Goal: Task Accomplishment & Management: Manage account settings

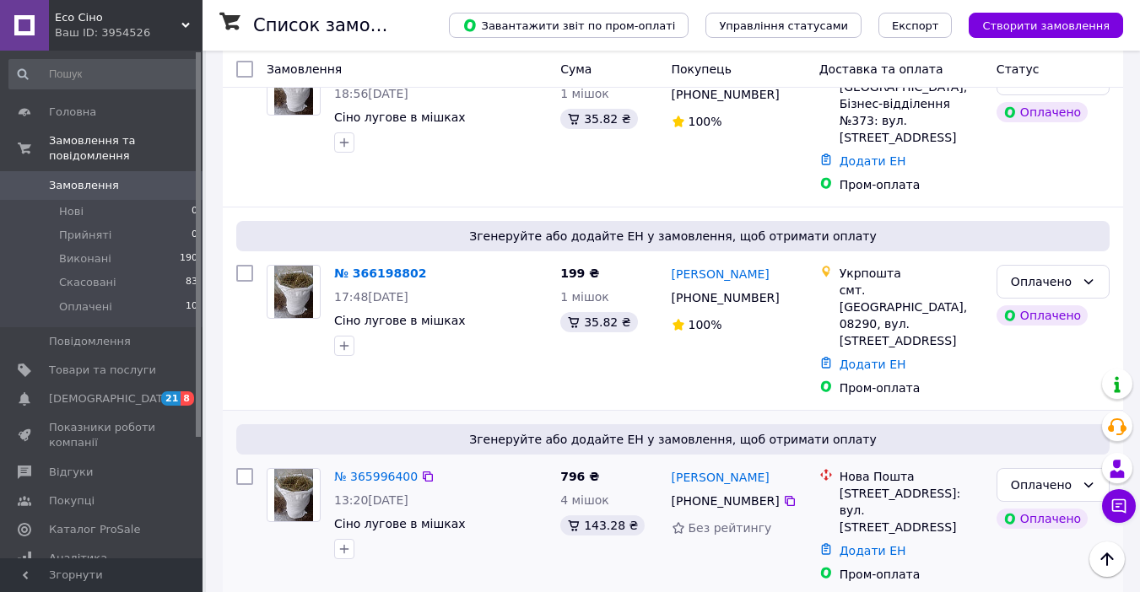
scroll to position [675, 0]
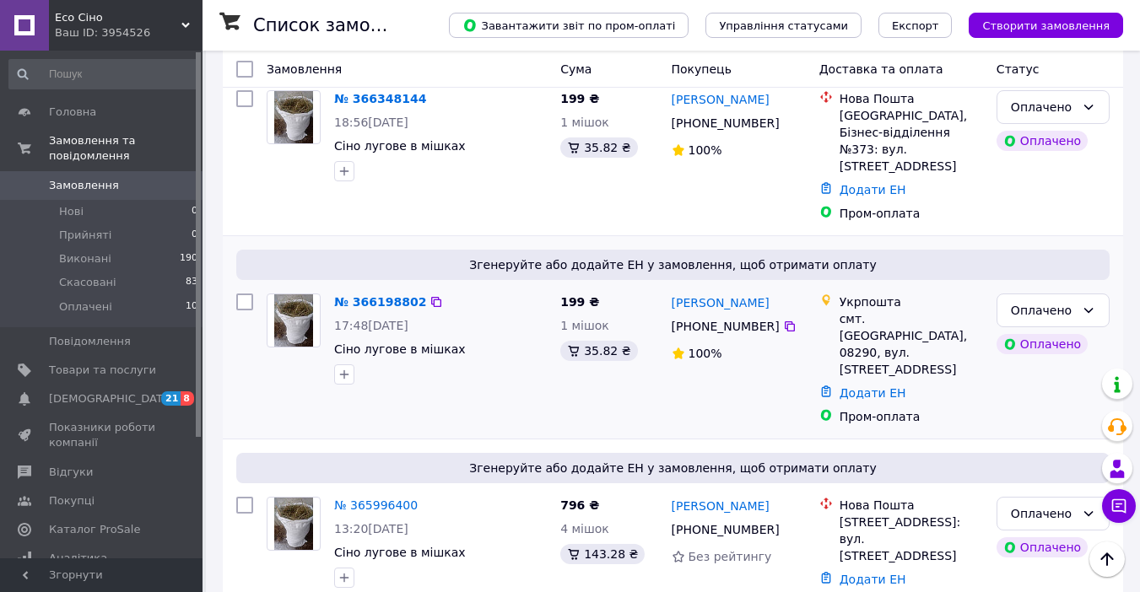
click at [313, 294] on img at bounding box center [294, 320] width 40 height 52
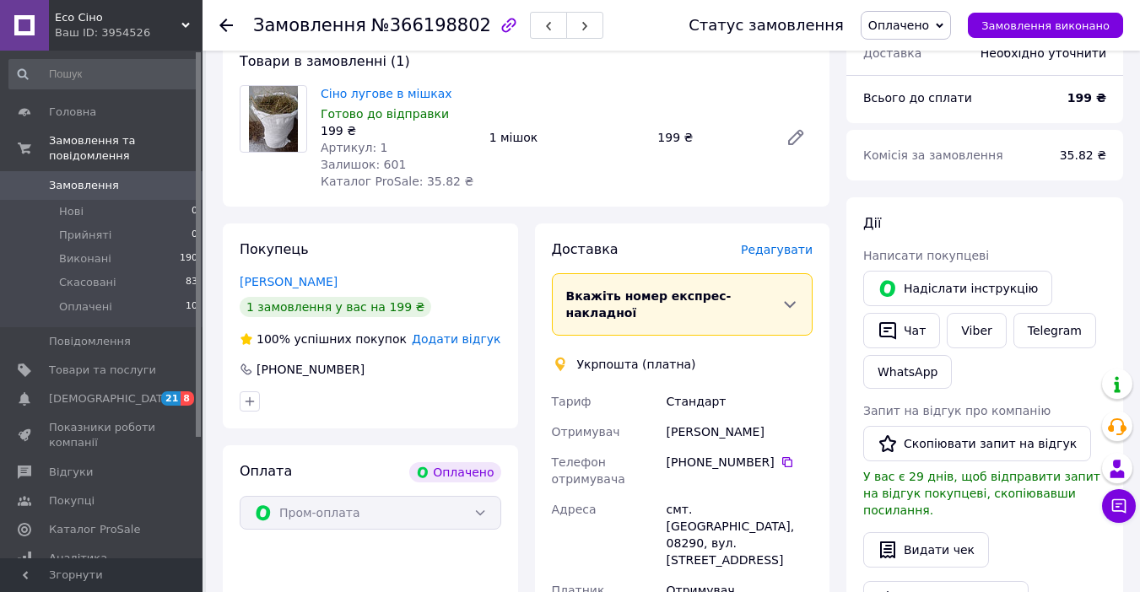
scroll to position [477, 0]
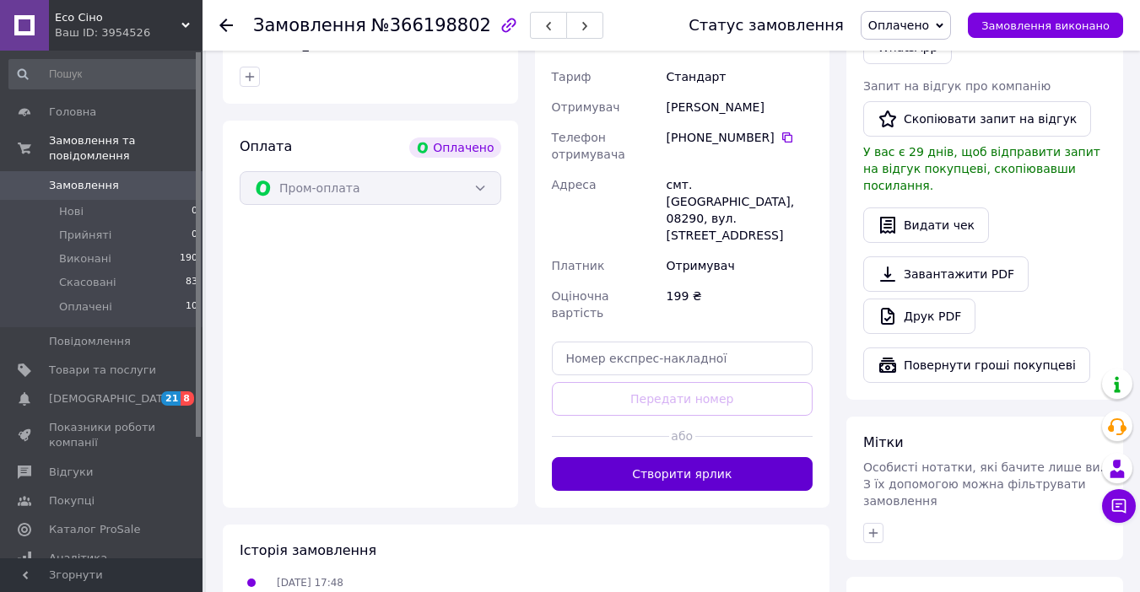
click at [665, 457] on button "Створити ярлик" at bounding box center [682, 474] width 261 height 34
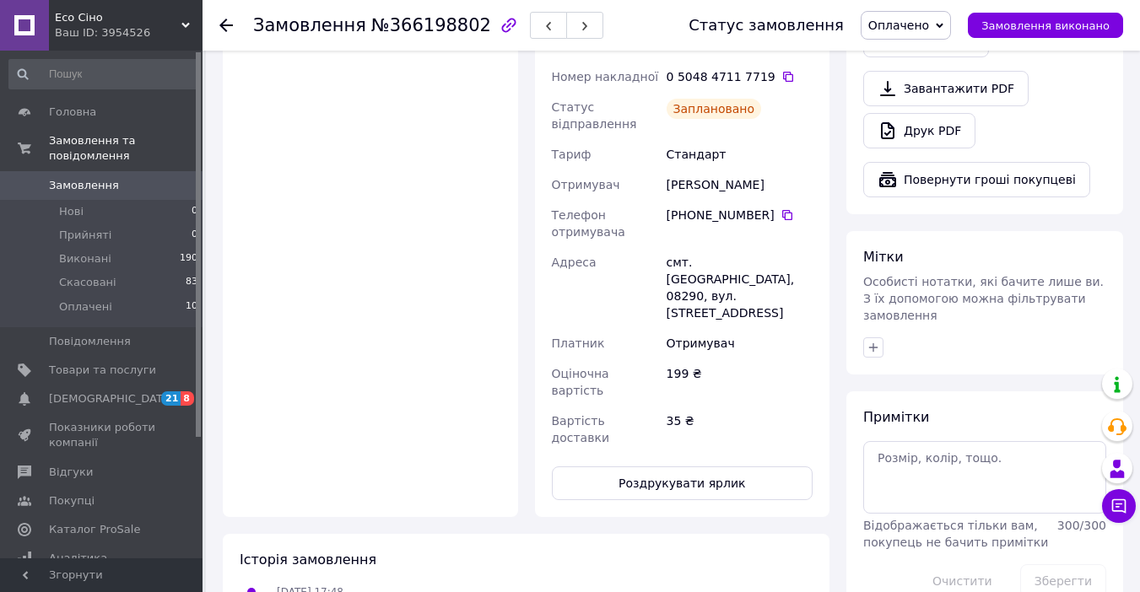
scroll to position [633, 0]
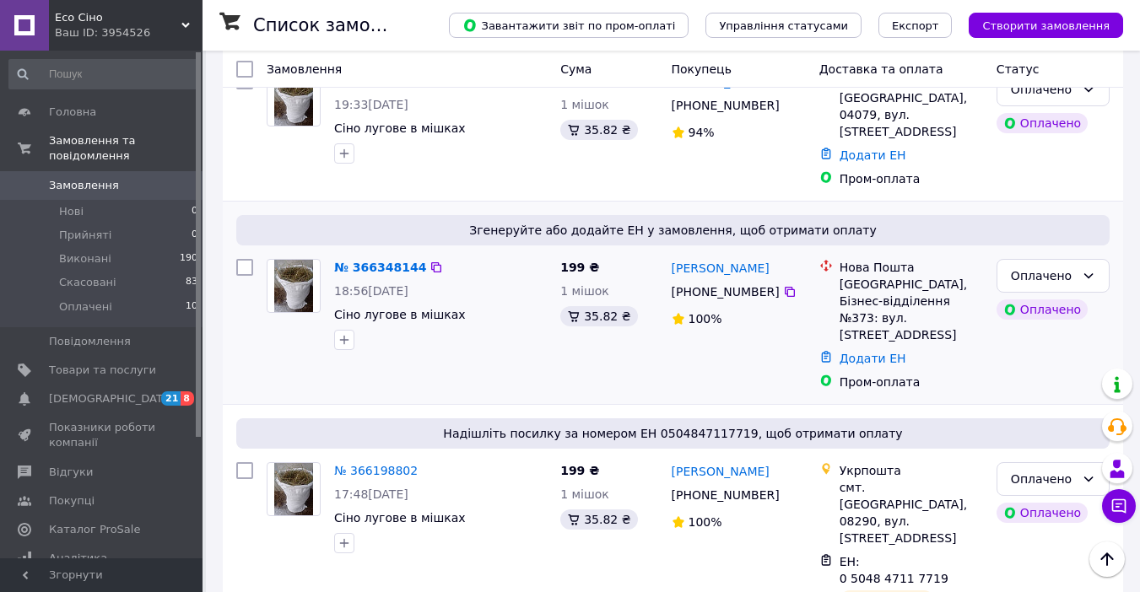
scroll to position [422, 0]
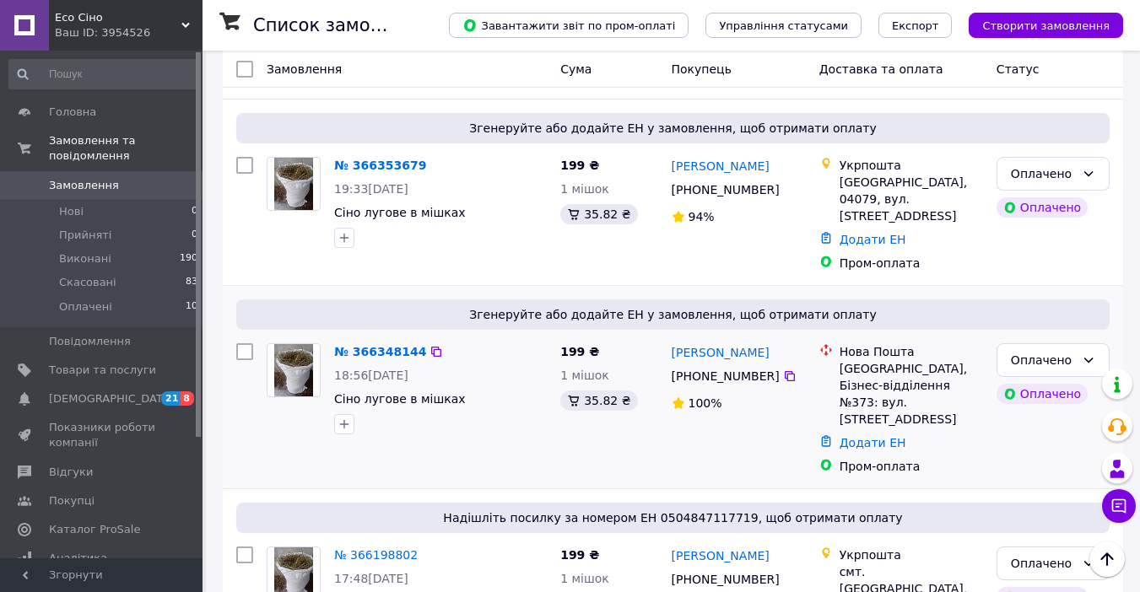
click at [290, 344] on img at bounding box center [294, 370] width 40 height 52
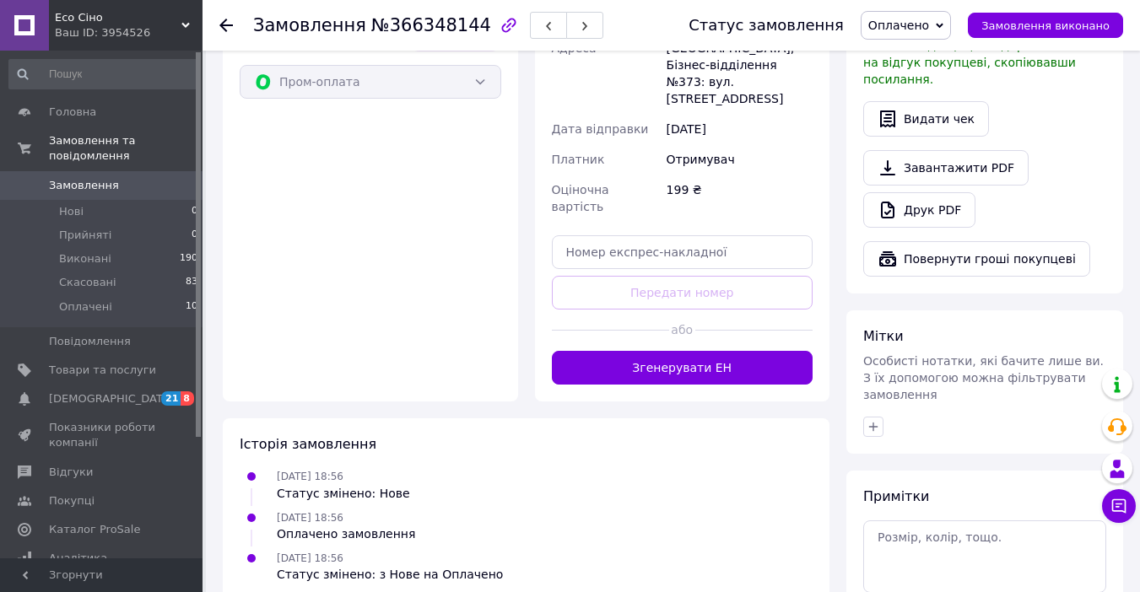
scroll to position [669, 0]
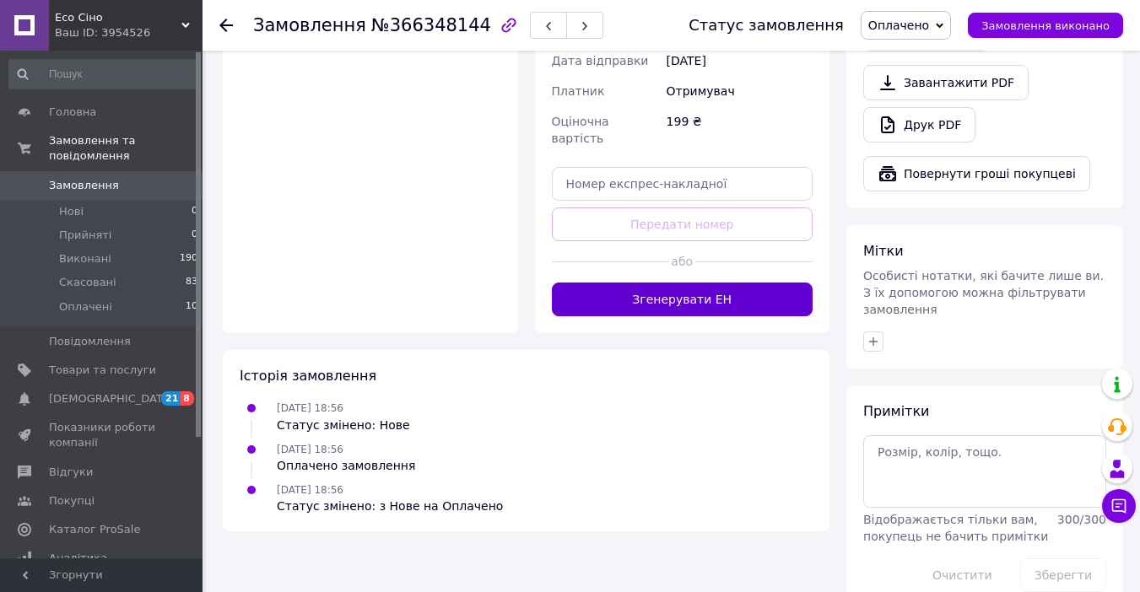
click at [703, 283] on button "Згенерувати ЕН" at bounding box center [682, 300] width 261 height 34
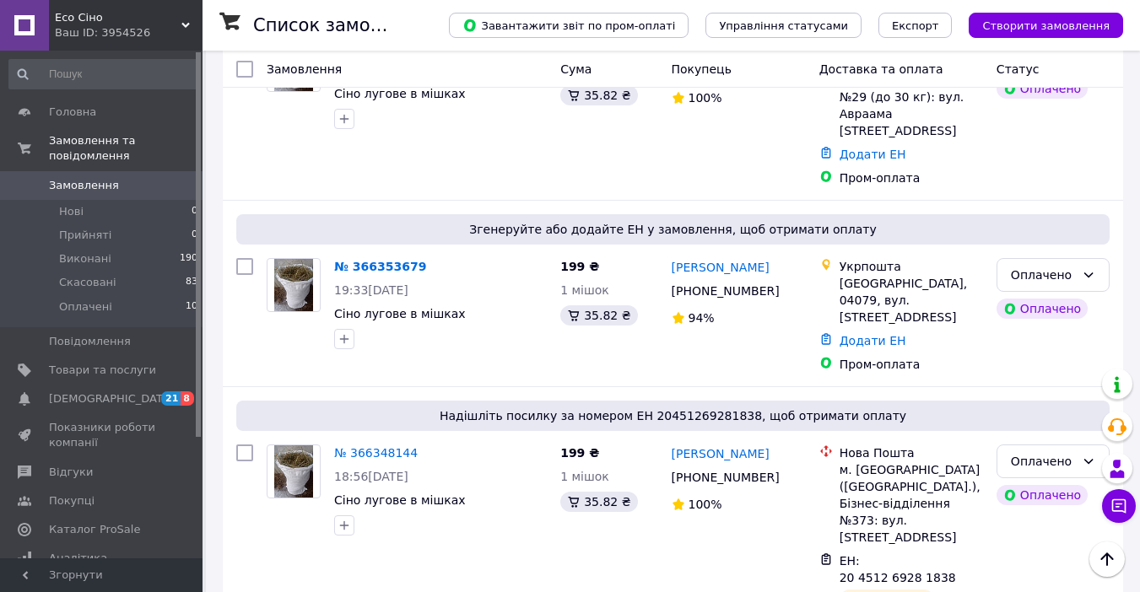
scroll to position [337, 0]
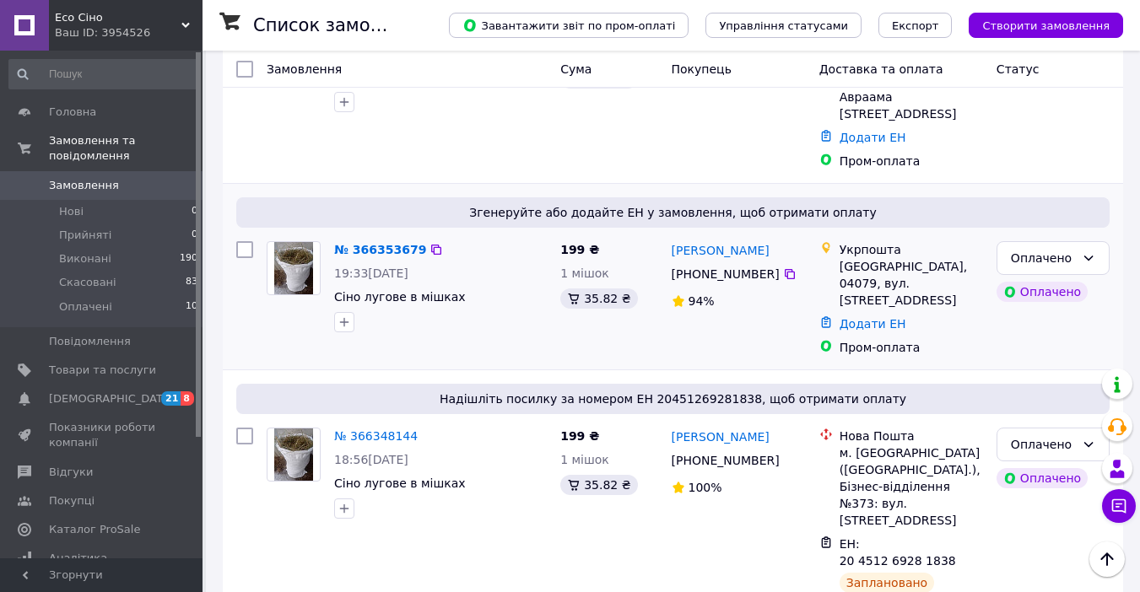
click at [305, 243] on img at bounding box center [294, 268] width 40 height 52
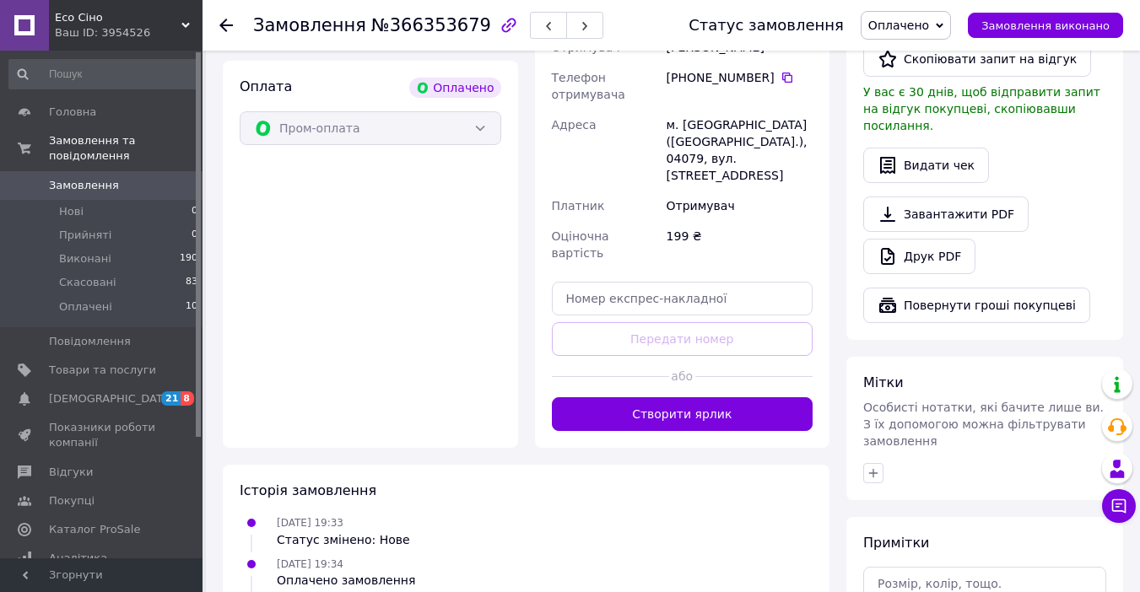
scroll to position [669, 0]
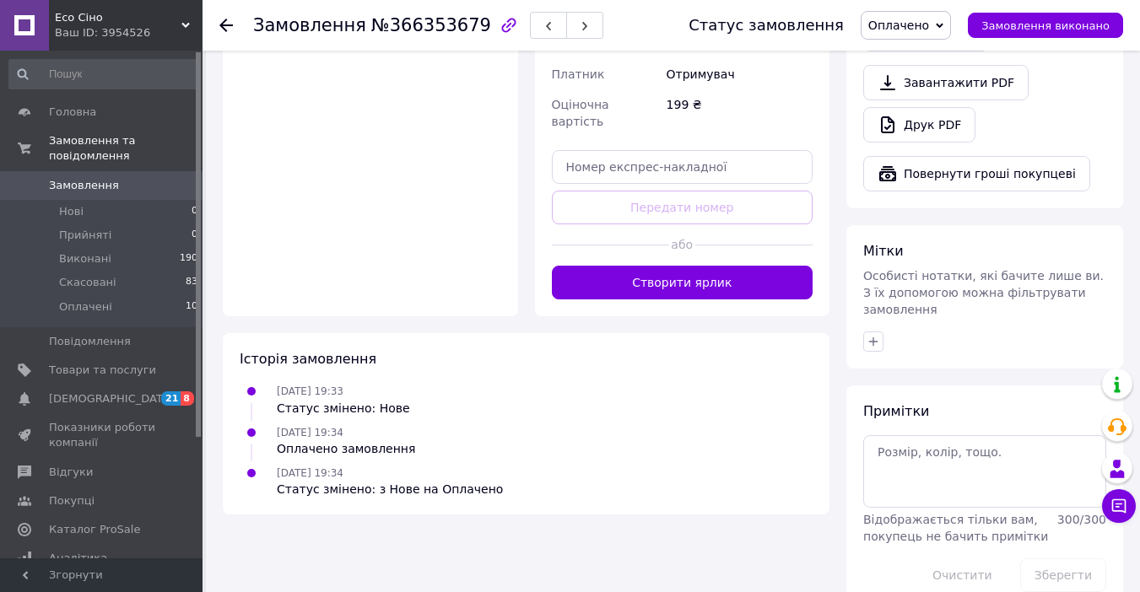
click at [660, 266] on button "Створити ярлик" at bounding box center [682, 283] width 261 height 34
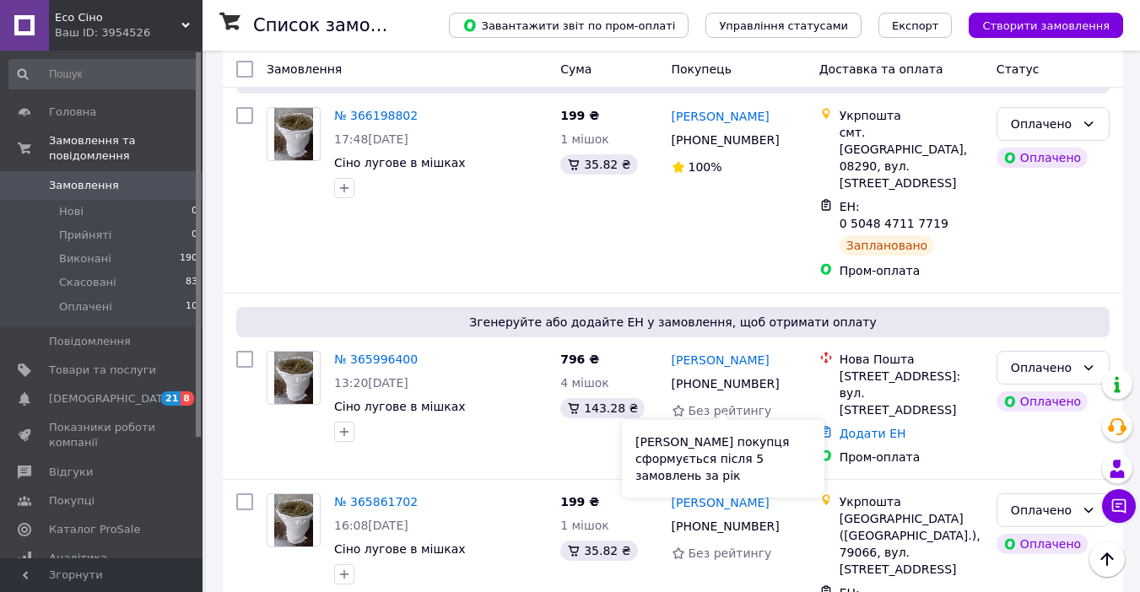
scroll to position [843, 0]
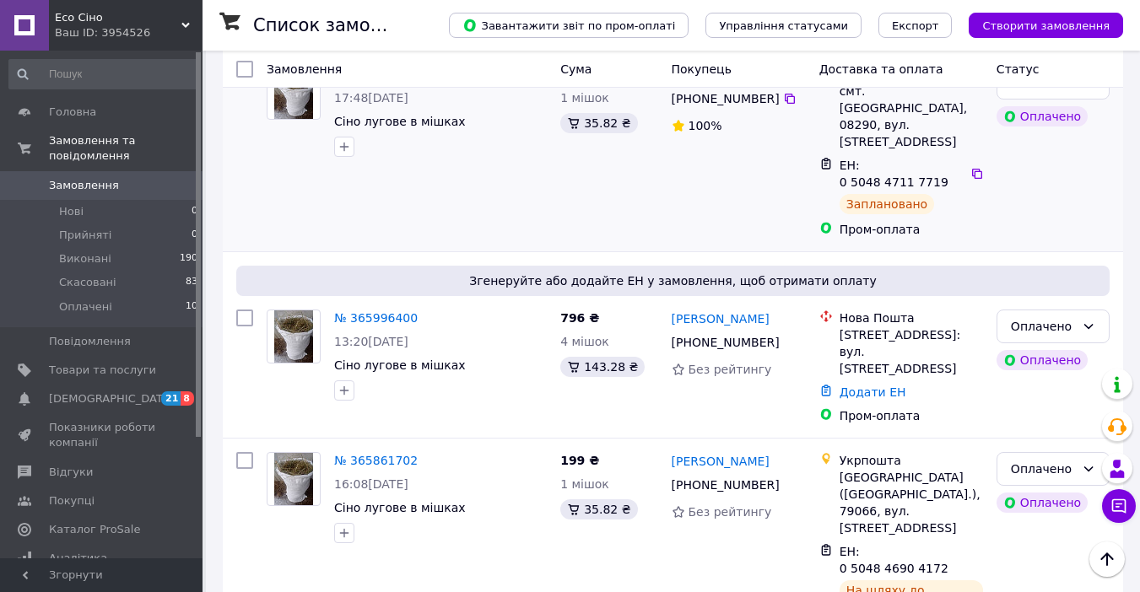
scroll to position [1012, 0]
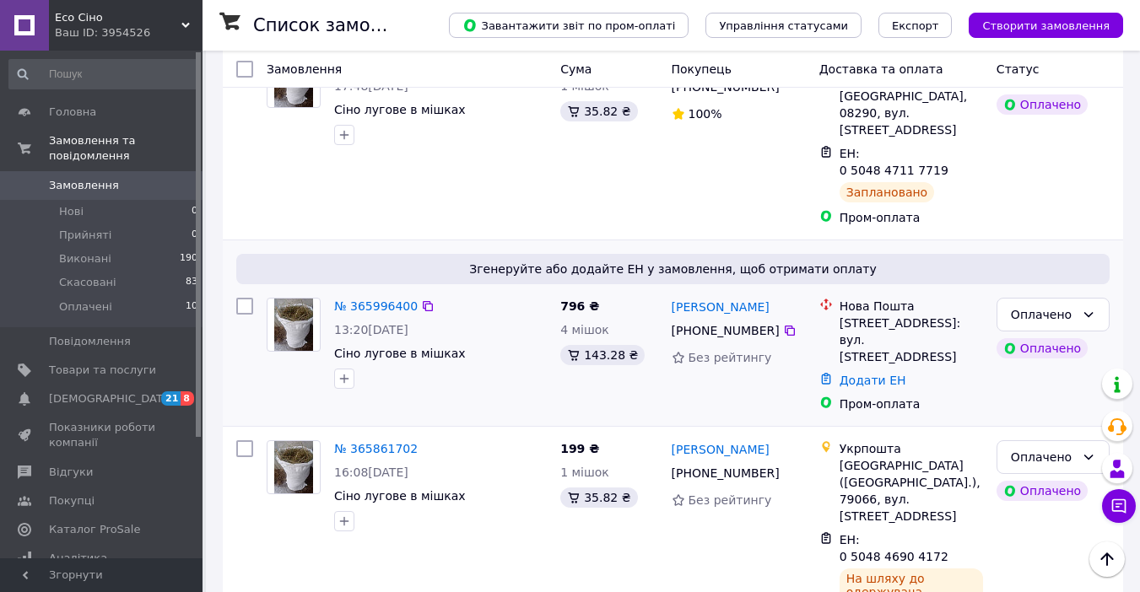
click at [278, 299] on img at bounding box center [294, 325] width 40 height 52
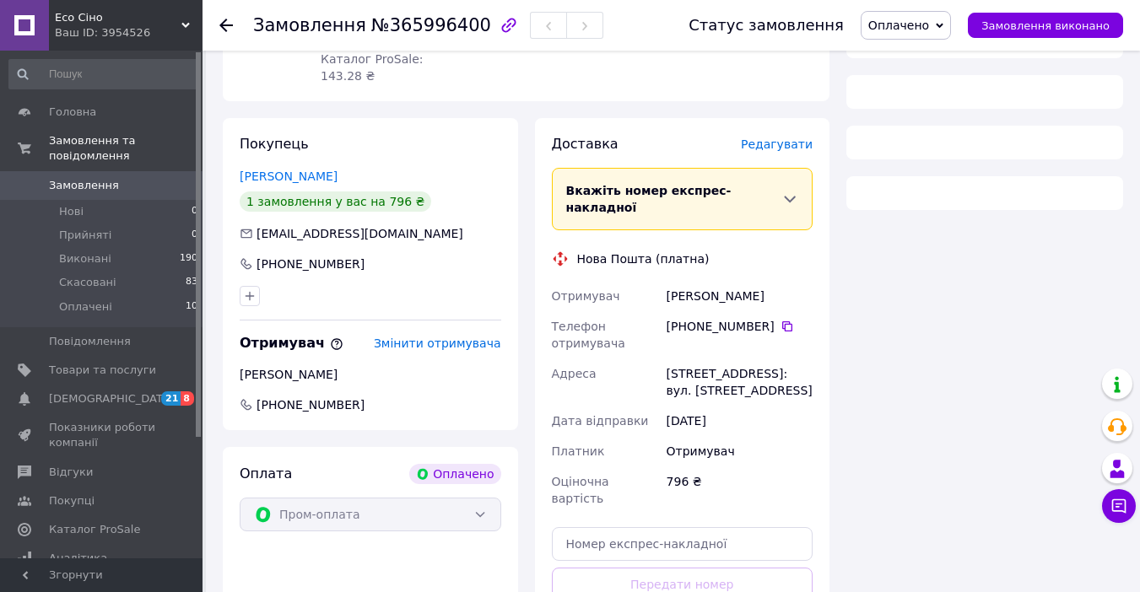
scroll to position [337, 0]
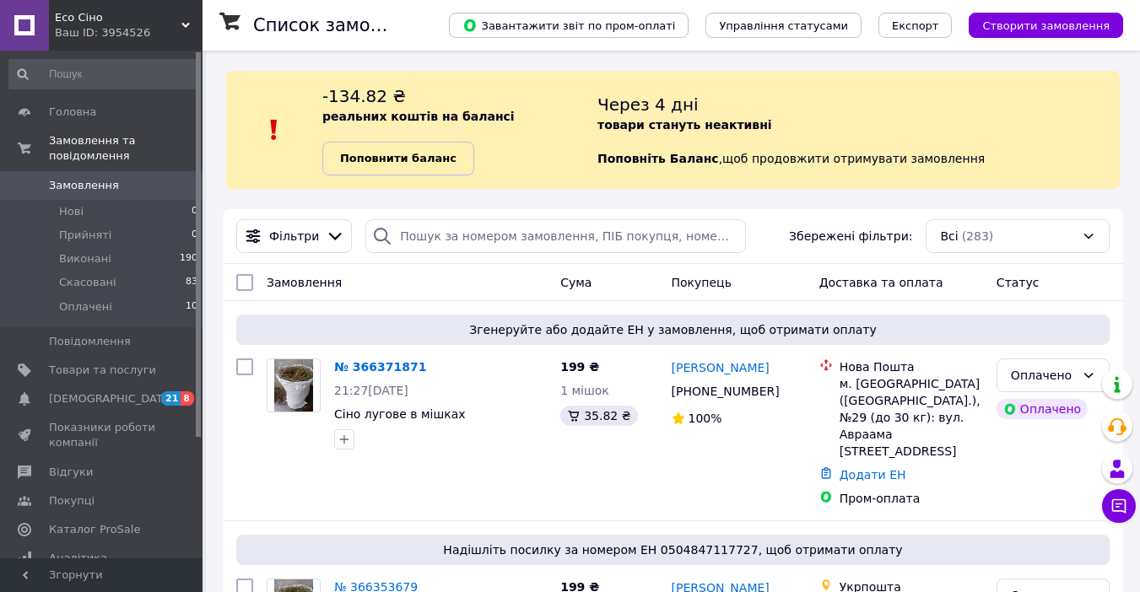
click at [385, 162] on b "Поповнити баланс" at bounding box center [398, 158] width 116 height 13
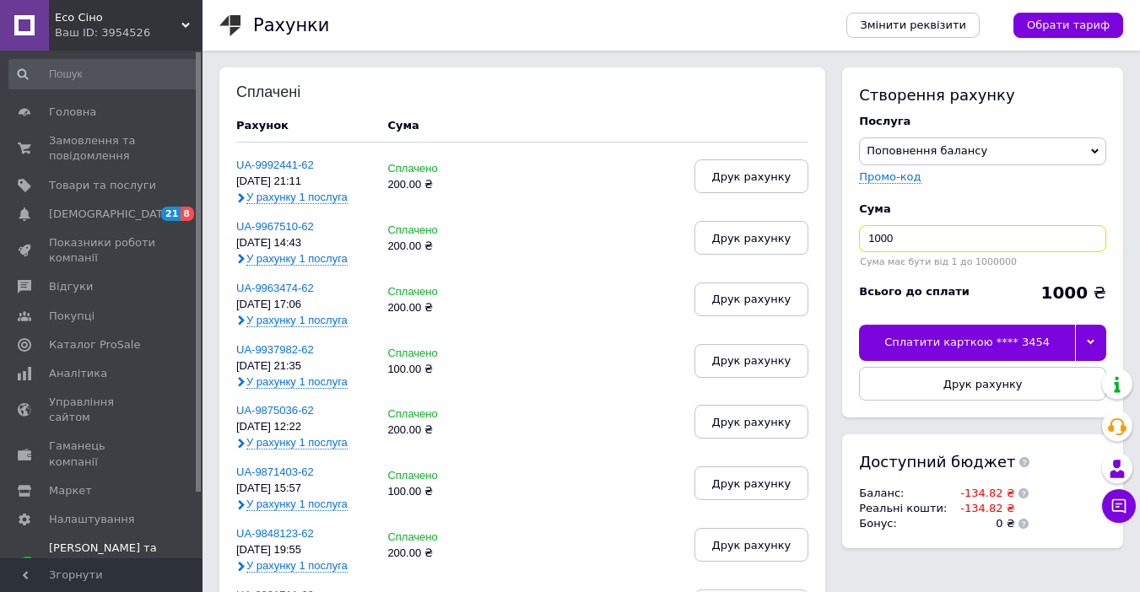
click at [897, 235] on input "1000" at bounding box center [982, 238] width 247 height 27
type input "1"
type input "200"
click at [1097, 338] on div at bounding box center [1090, 342] width 31 height 35
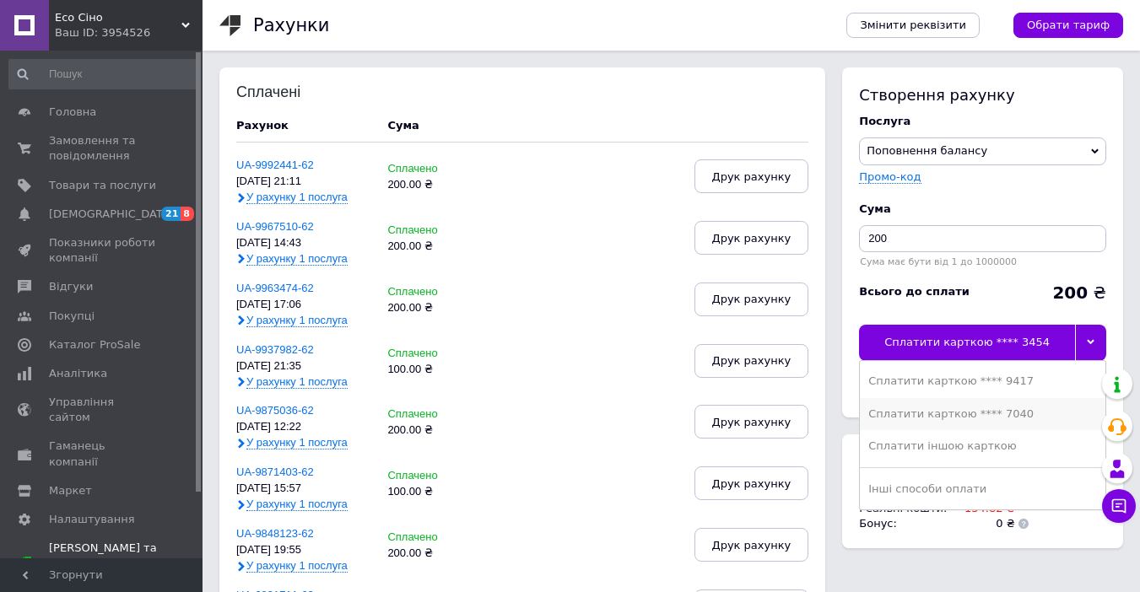
click at [988, 416] on div "Сплатити карткою **** 7040" at bounding box center [982, 414] width 229 height 15
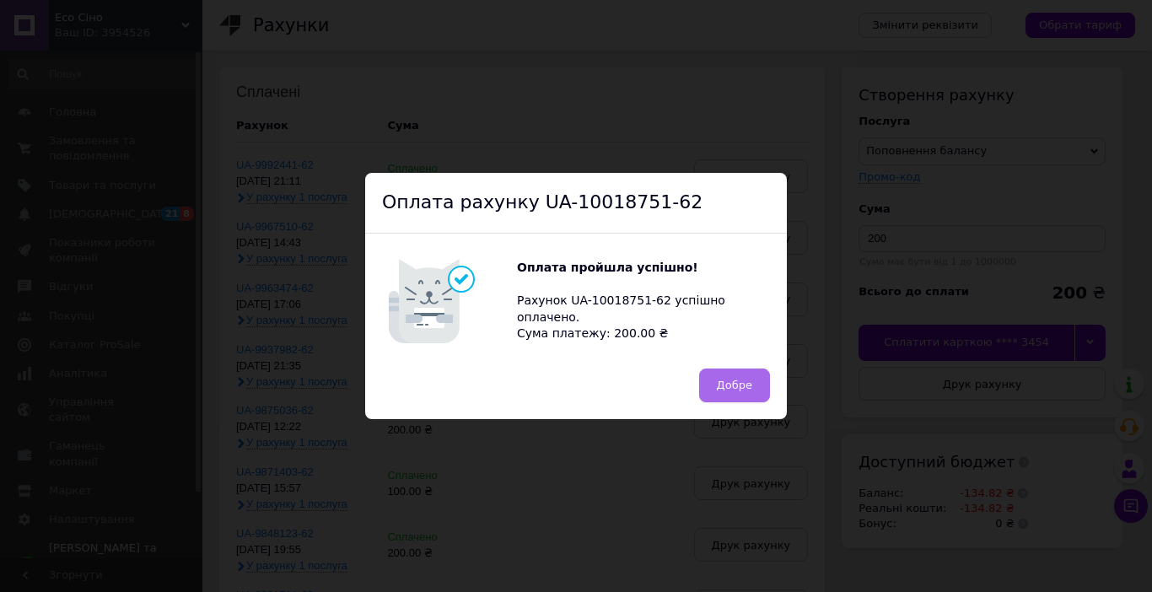
click at [726, 380] on span "Добре" at bounding box center [734, 385] width 35 height 13
